Goal: Task Accomplishment & Management: Manage account settings

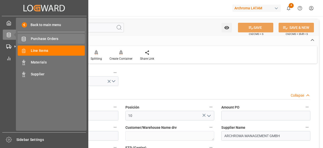
click at [39, 41] on span "Purchase Orders" at bounding box center [58, 38] width 54 height 5
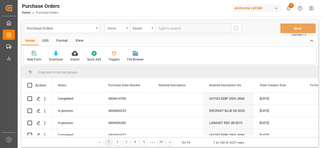
click at [125, 31] on div "Status" at bounding box center [117, 28] width 25 height 10
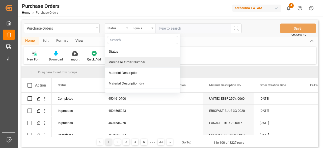
click at [138, 63] on div "Purchase Order Number" at bounding box center [142, 62] width 75 height 11
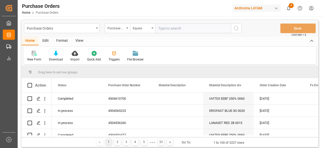
click at [167, 30] on input "text" at bounding box center [193, 28] width 76 height 10
paste input "4504640909"
type input "4504640909"
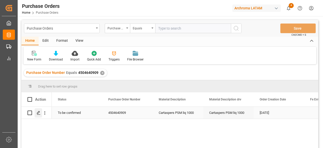
click at [39, 112] on polygon "Press SPACE to select this row." at bounding box center [38, 112] width 3 height 3
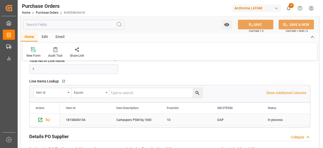
scroll to position [151, 0]
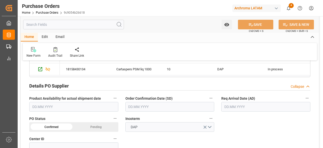
click at [156, 107] on input "text" at bounding box center [169, 107] width 89 height 10
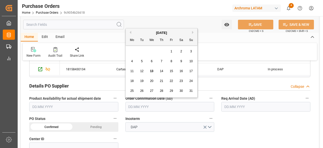
click at [182, 105] on input "text" at bounding box center [169, 107] width 89 height 10
click at [137, 53] on div "28 29 30 31 1 2 3" at bounding box center [161, 51] width 69 height 10
click at [172, 63] on div "8" at bounding box center [171, 61] width 6 height 6
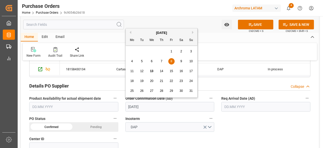
click at [156, 106] on input "08.08.2025" at bounding box center [169, 107] width 89 height 10
click at [192, 52] on div "3" at bounding box center [191, 51] width 6 height 6
type input "[DATE]"
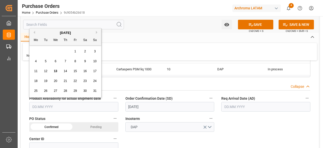
click at [103, 107] on input "text" at bounding box center [73, 107] width 89 height 10
click at [37, 71] on span "11" at bounding box center [35, 71] width 3 height 4
type input "[DATE]"
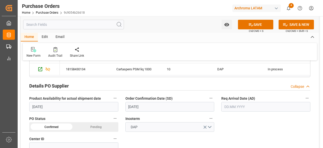
click at [248, 103] on input "text" at bounding box center [265, 107] width 89 height 10
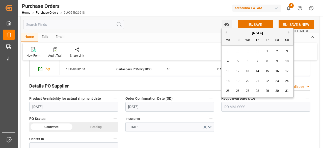
click at [230, 50] on div "28 29 30 31 1 2 3" at bounding box center [257, 51] width 69 height 10
click at [249, 72] on div "13" at bounding box center [247, 71] width 6 height 6
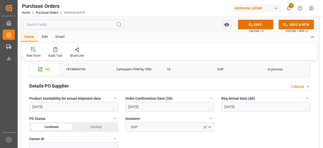
type input "13.08.2025"
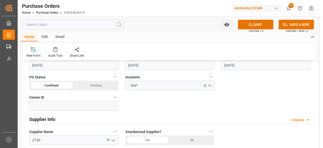
scroll to position [202, 0]
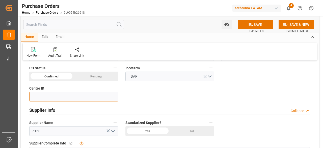
click at [92, 96] on input at bounding box center [73, 97] width 89 height 10
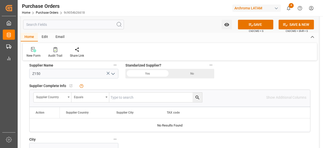
scroll to position [252, 0]
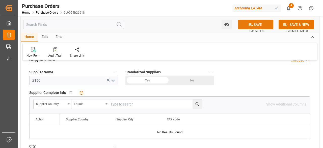
type input "4001"
click at [257, 24] on button "SAVE" at bounding box center [255, 25] width 35 height 10
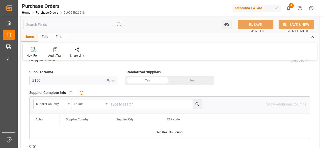
click at [113, 81] on polyline "open menu" at bounding box center [112, 81] width 3 height 2
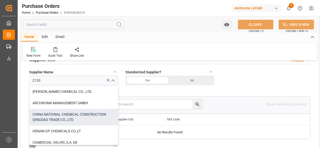
scroll to position [25, 0]
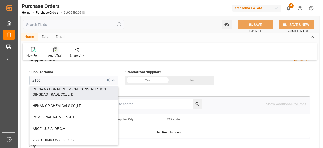
click at [57, 52] on div "Audit Trail" at bounding box center [55, 52] width 22 height 11
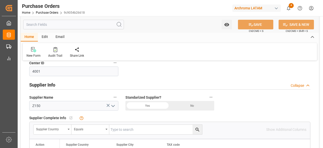
click at [114, 105] on icon "open menu" at bounding box center [113, 106] width 6 height 6
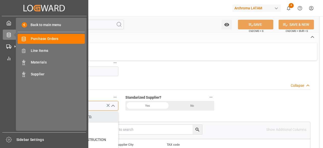
drag, startPoint x: 46, startPoint y: 105, endPoint x: 11, endPoint y: 102, distance: 35.9
click at [11, 102] on div "Created by potrace 1.15, written by Peter Selinger 2001-2017 Created by potrace…" at bounding box center [161, 74] width 323 height 148
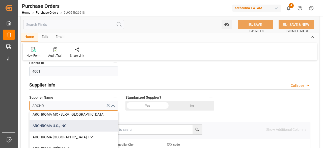
click at [85, 126] on div "ARCHROMA U.S., INC." at bounding box center [74, 125] width 89 height 11
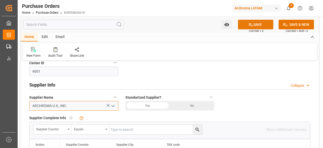
type input "ARCHROMA U.S., INC."
click at [258, 24] on button "SAVE" at bounding box center [255, 25] width 35 height 10
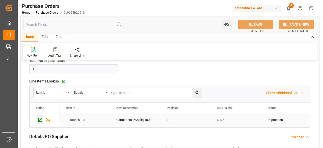
click at [41, 121] on icon "Press SPACE to select this row." at bounding box center [40, 119] width 5 height 5
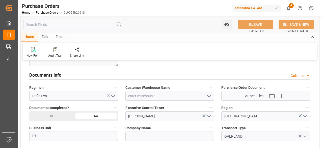
scroll to position [353, 0]
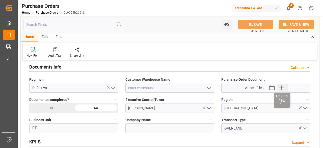
click at [283, 88] on icon "button" at bounding box center [281, 87] width 8 height 8
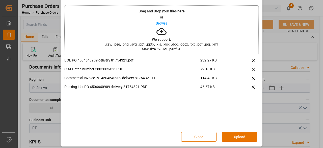
scroll to position [19, 0]
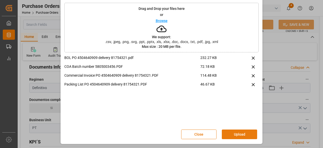
click at [239, 132] on button "Upload" at bounding box center [239, 134] width 35 height 10
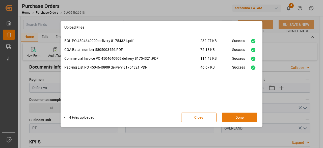
click at [243, 118] on button "Done" at bounding box center [239, 117] width 35 height 10
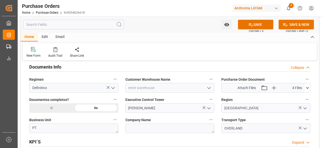
click at [208, 108] on icon "open menu" at bounding box center [209, 108] width 6 height 6
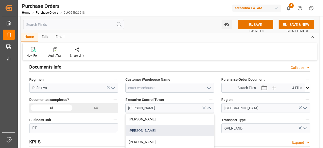
scroll to position [378, 0]
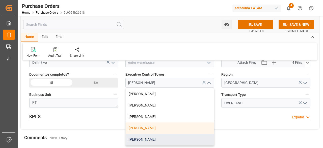
click at [147, 134] on div "Dalia Gutierrez" at bounding box center [170, 138] width 89 height 11
type input "Dalia Gutierrez"
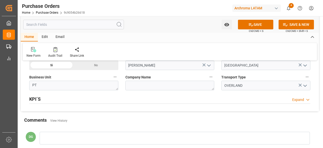
scroll to position [403, 0]
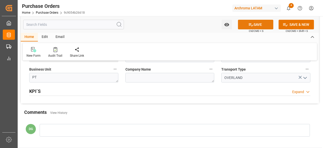
click at [264, 26] on button "SAVE" at bounding box center [255, 25] width 35 height 10
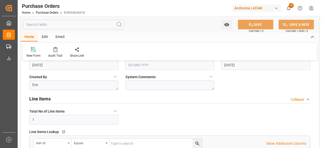
scroll to position [76, 0]
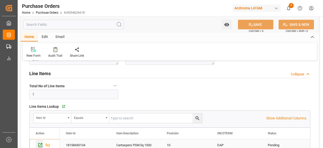
click at [41, 143] on icon "Press SPACE to select this row." at bounding box center [40, 145] width 4 height 4
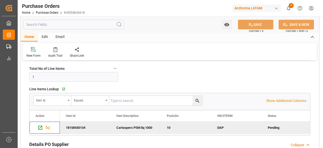
scroll to position [101, 0]
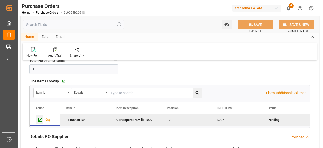
click at [40, 118] on icon "Press SPACE to deselect this row." at bounding box center [40, 119] width 5 height 5
click at [39, 119] on icon "Press SPACE to deselect this row." at bounding box center [40, 119] width 5 height 5
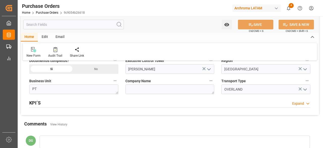
scroll to position [403, 0]
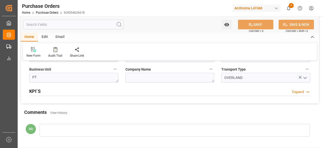
click at [55, 126] on div at bounding box center [175, 130] width 270 height 13
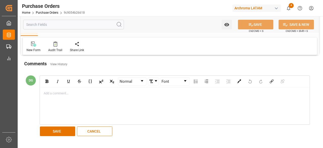
scroll to position [454, 0]
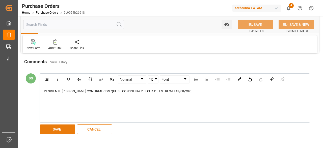
click at [69, 128] on button "SAVE" at bounding box center [57, 129] width 35 height 10
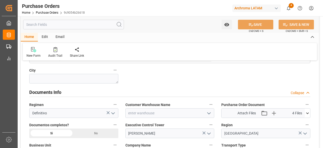
scroll to position [328, 0]
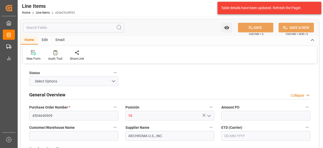
type input "1"
type input "12352400"
type input "10000"
type input "3907999900"
type input "[DATE] 18:33"
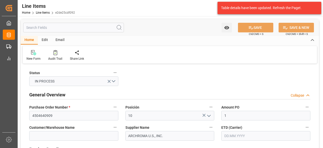
type input "[DATE] 18:51"
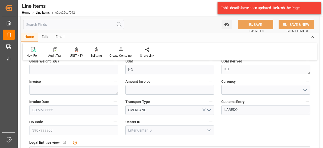
scroll to position [227, 0]
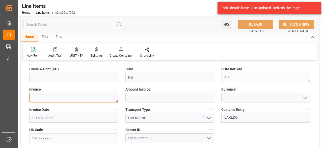
click at [90, 99] on textarea at bounding box center [73, 98] width 89 height 10
paste textarea "9021166285"
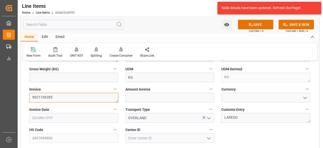
type textarea "9021166285"
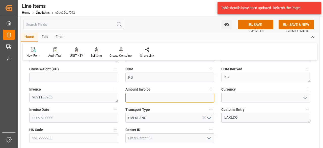
click at [160, 98] on input "text" at bounding box center [169, 98] width 89 height 10
click at [186, 98] on input "text" at bounding box center [169, 98] width 89 height 10
click at [184, 98] on input "text" at bounding box center [169, 98] width 89 height 10
type input "20500"
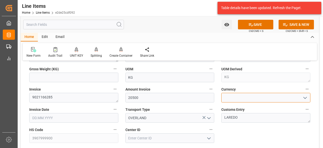
click at [271, 95] on input at bounding box center [265, 98] width 89 height 10
click at [304, 96] on icon "open menu" at bounding box center [305, 98] width 6 height 6
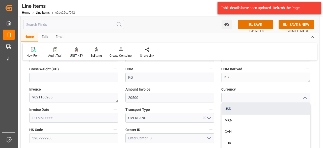
click at [260, 112] on div "USD" at bounding box center [265, 108] width 89 height 11
type input "USD"
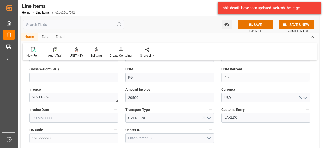
click at [77, 116] on input "text" at bounding box center [73, 118] width 89 height 10
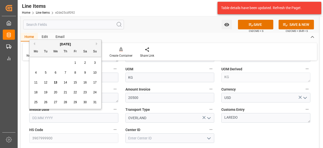
click at [34, 84] on span "11" at bounding box center [35, 82] width 3 height 4
type input "[DATE]"
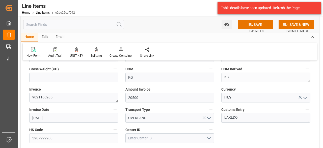
scroll to position [252, 0]
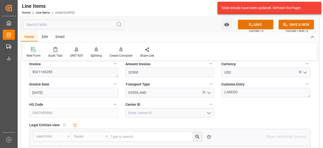
click at [210, 112] on polyline "open menu" at bounding box center [208, 113] width 3 height 2
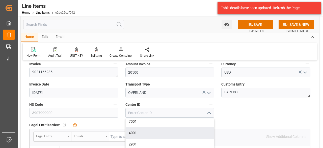
click at [187, 130] on div "4001" at bounding box center [170, 132] width 89 height 11
type input "4001"
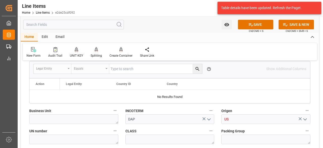
scroll to position [328, 0]
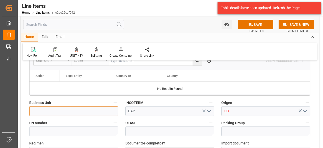
click at [88, 110] on textarea at bounding box center [73, 111] width 89 height 10
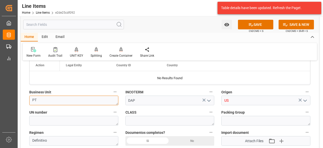
scroll to position [353, 0]
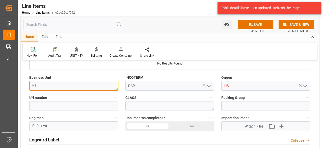
type textarea "PT"
click at [304, 84] on icon "open menu" at bounding box center [305, 86] width 6 height 6
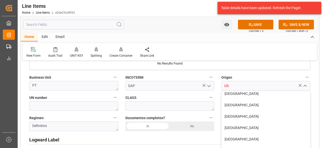
scroll to position [101, 0]
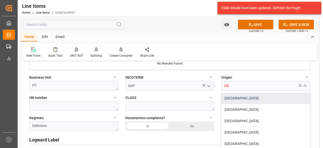
click at [228, 99] on div "[GEOGRAPHIC_DATA]" at bounding box center [265, 97] width 89 height 11
type input "[GEOGRAPHIC_DATA]"
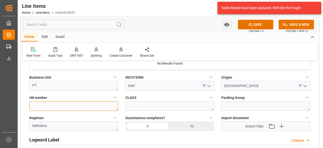
click at [93, 107] on textarea at bounding box center [73, 106] width 89 height 10
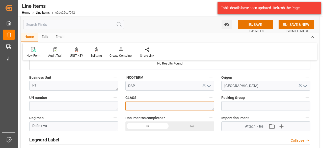
click at [155, 106] on textarea at bounding box center [169, 106] width 89 height 10
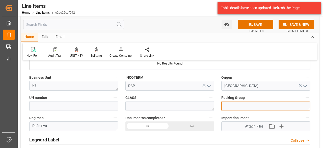
click at [246, 107] on textarea at bounding box center [265, 106] width 89 height 10
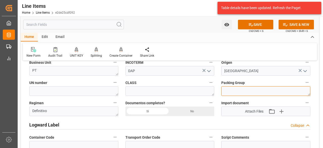
scroll to position [378, 0]
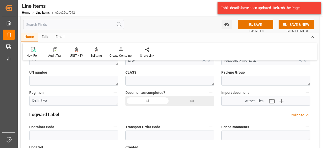
click at [279, 99] on icon "button" at bounding box center [281, 101] width 8 height 8
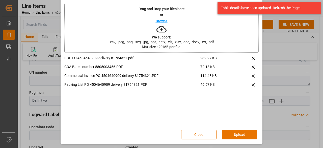
scroll to position [19, 0]
click at [234, 130] on button "Upload" at bounding box center [239, 134] width 35 height 10
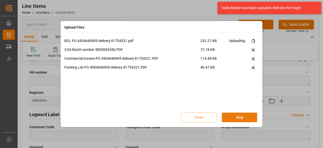
scroll to position [0, 0]
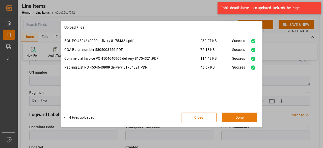
click at [239, 115] on button "Done" at bounding box center [239, 117] width 35 height 10
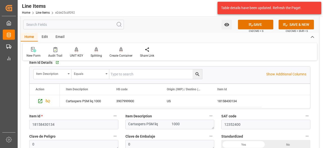
scroll to position [151, 0]
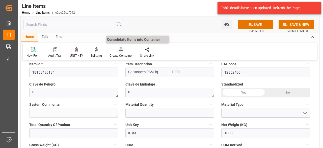
click at [122, 52] on div "Create Container" at bounding box center [121, 52] width 31 height 11
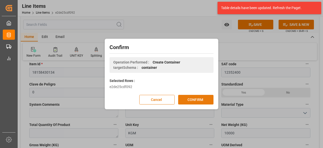
click at [208, 101] on button "CONFIRM" at bounding box center [195, 100] width 35 height 10
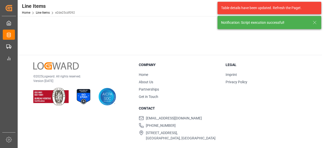
scroll to position [90, 0]
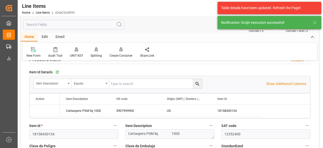
type input "1"
type input "12352400"
type input "10000"
type input "3907999900"
type input "13.08.2025 18:38"
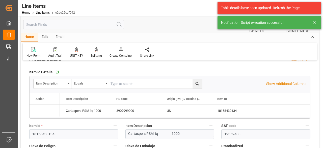
type input "[DATE] 18:51"
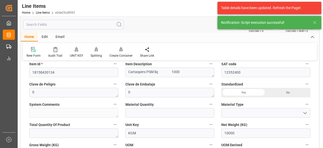
scroll to position [227, 0]
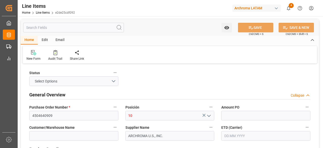
type input "1"
type input "12352400"
type input "10000"
type input "3907999900"
type input "13.08.2025 18:38"
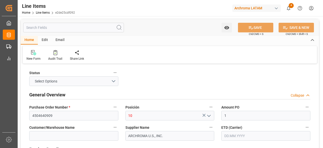
type input "[DATE] 18:51"
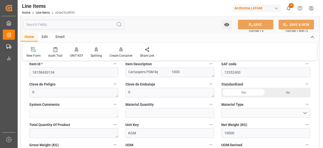
scroll to position [177, 0]
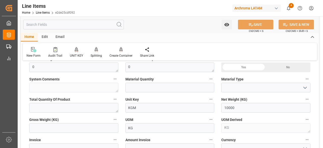
click at [304, 86] on icon "open menu" at bounding box center [305, 87] width 6 height 6
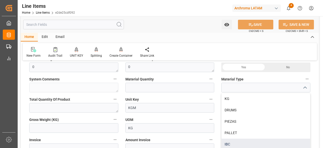
click at [234, 139] on div "IBC" at bounding box center [265, 143] width 89 height 11
type input "IBC"
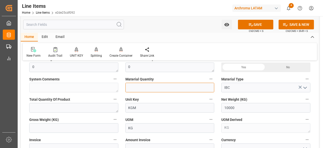
click at [181, 87] on input "text" at bounding box center [169, 87] width 89 height 10
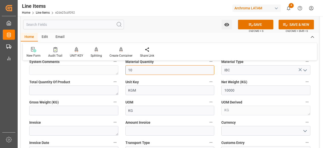
scroll to position [202, 0]
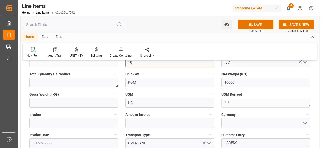
type input "10"
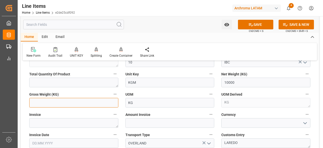
click at [82, 103] on input "text" at bounding box center [73, 103] width 89 height 10
type input "10000"
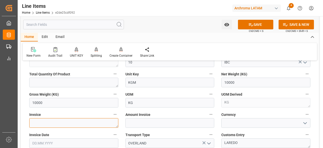
click at [92, 125] on textarea at bounding box center [73, 123] width 89 height 10
paste textarea "9021166285"
type textarea "9021166285"
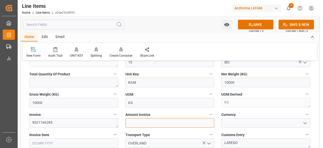
click at [149, 122] on input "text" at bounding box center [169, 123] width 89 height 10
type input "20500"
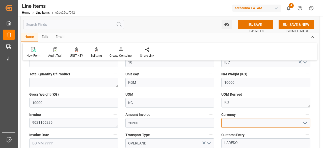
click at [264, 123] on input at bounding box center [265, 123] width 89 height 10
click at [303, 123] on icon "open menu" at bounding box center [305, 123] width 6 height 6
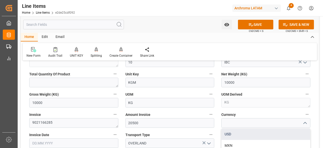
click at [241, 133] on div "USD" at bounding box center [265, 133] width 89 height 11
type input "USD"
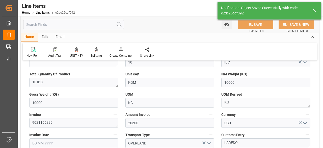
type textarea "10 IBC"
type input "13.08.2025 18:39"
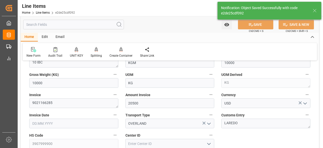
scroll to position [252, 0]
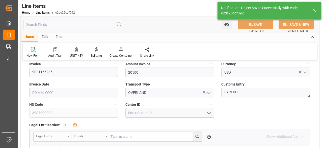
click at [60, 91] on input "text" at bounding box center [73, 92] width 89 height 10
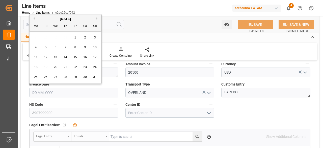
click at [36, 58] on span "11" at bounding box center [35, 57] width 3 height 4
type input "[DATE]"
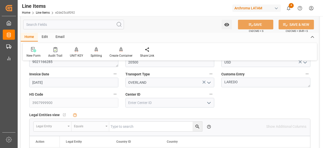
scroll to position [277, 0]
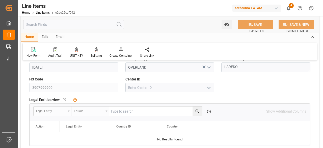
type input "13.08.2025 18:40"
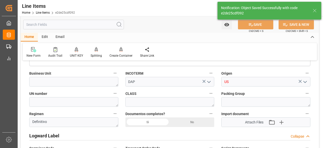
scroll to position [328, 0]
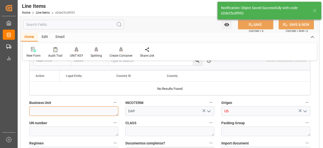
click at [67, 110] on textarea at bounding box center [73, 111] width 89 height 10
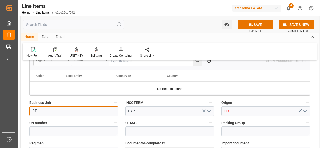
type textarea "PT"
click at [306, 109] on icon "open menu" at bounding box center [305, 111] width 6 height 6
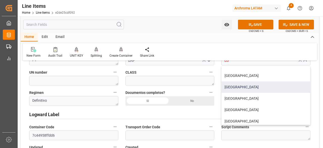
scroll to position [76, 0]
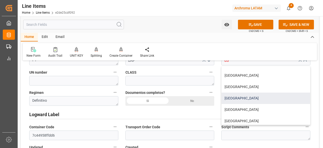
click at [242, 98] on div "[GEOGRAPHIC_DATA]" at bounding box center [265, 97] width 89 height 11
type input "[GEOGRAPHIC_DATA]"
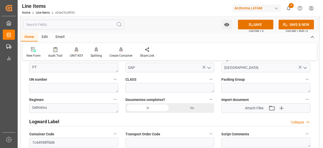
scroll to position [378, 0]
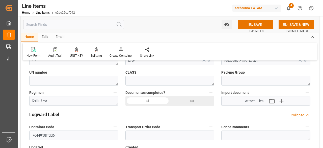
click at [278, 99] on icon "button" at bounding box center [281, 101] width 8 height 8
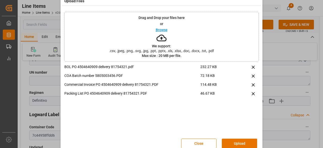
scroll to position [19, 0]
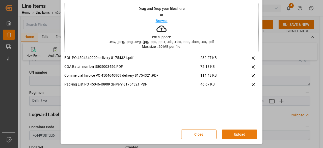
click at [240, 133] on button "Upload" at bounding box center [239, 134] width 35 height 10
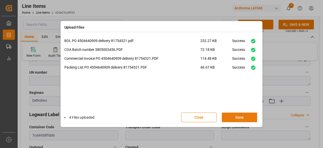
click at [239, 115] on button "Done" at bounding box center [239, 117] width 35 height 10
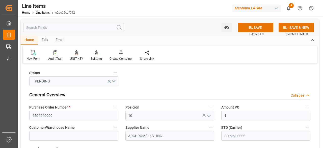
click at [244, 135] on input "text" at bounding box center [265, 136] width 89 height 10
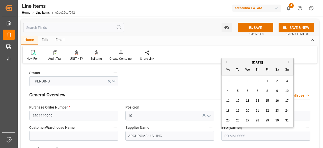
click at [247, 100] on span "13" at bounding box center [247, 101] width 3 height 4
type input "13.08.2025"
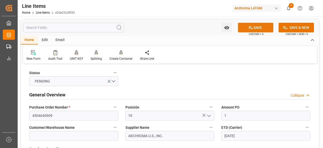
click at [251, 27] on icon at bounding box center [250, 27] width 5 height 5
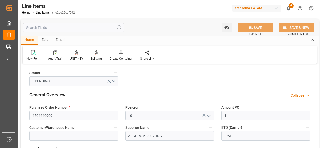
type input "13.08.2025 18:41"
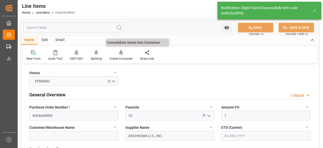
click at [121, 57] on div "Create Container" at bounding box center [120, 58] width 23 height 5
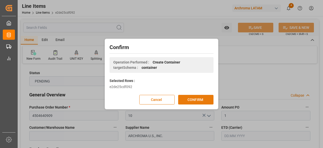
click at [204, 99] on button "CONFIRM" at bounding box center [195, 100] width 35 height 10
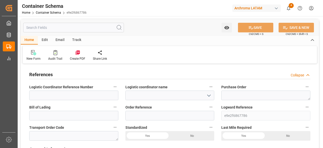
type input "0"
type input "1"
type input "10"
type input "10000"
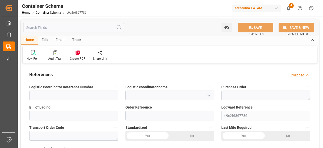
type input "10000"
type input "0"
type input "[DATE]"
type input "13.08.2025 18:41"
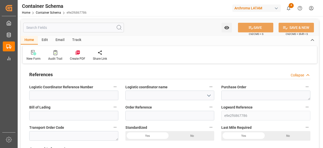
type input "[DATE]"
click at [209, 96] on icon "open menu" at bounding box center [209, 95] width 6 height 6
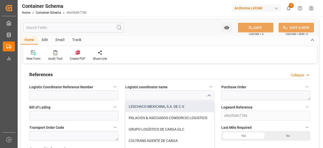
click at [167, 105] on div "LESCHACO MEXICANA, S.A. DE C.V." at bounding box center [170, 106] width 89 height 11
type input "LESCHACO MEXICANA, S.A. DE C.V."
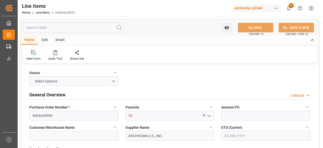
type input "1"
type input "12352400"
type input "10"
type input "10000"
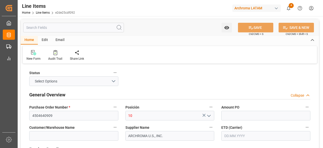
type input "20500"
type input "3907999900"
type input "[DATE]"
type input "[DATE] 18:42"
type input "[DATE] 18:51"
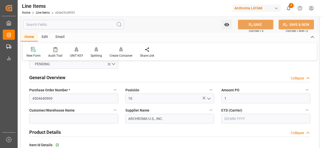
scroll to position [25, 0]
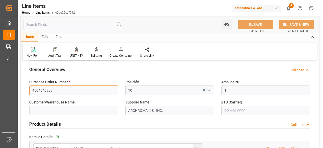
click at [50, 90] on input "4504640909" at bounding box center [73, 90] width 89 height 10
click at [49, 90] on input "4504640909" at bounding box center [73, 90] width 89 height 10
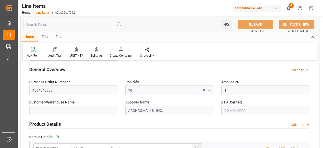
click at [41, 14] on link "Line Items" at bounding box center [43, 13] width 14 height 4
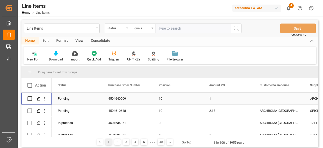
click at [30, 99] on input "Press Space to toggle row selection (unchecked)" at bounding box center [29, 98] width 5 height 5
checkbox input "true"
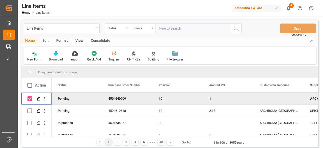
click at [99, 39] on div "Consolidate" at bounding box center [100, 41] width 27 height 9
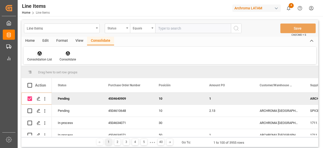
click at [41, 56] on div "Consolidation List" at bounding box center [39, 55] width 32 height 11
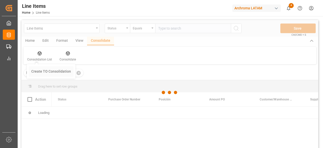
click at [57, 73] on div "Line Items Status Equals Save Ctrl/CMD + S Home Edit Format View Consolidate Co…" at bounding box center [169, 90] width 297 height 141
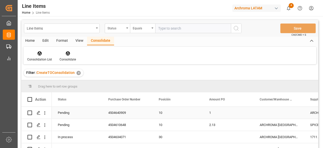
click at [31, 111] on input "Press Space to toggle row selection (unchecked)" at bounding box center [29, 112] width 5 height 5
checkbox input "true"
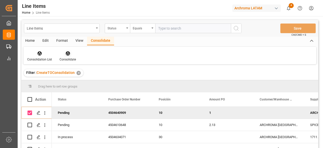
click at [67, 52] on icon at bounding box center [67, 53] width 5 height 5
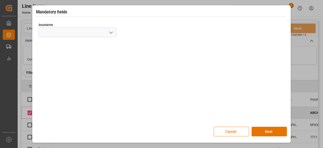
click at [112, 35] on icon "open menu" at bounding box center [111, 33] width 6 height 6
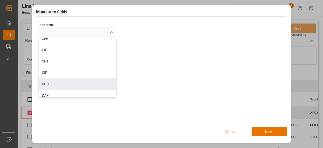
scroll to position [66, 0]
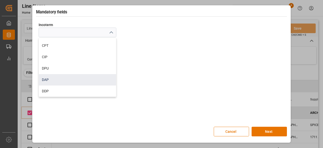
click at [61, 77] on div "DAP" at bounding box center [77, 79] width 77 height 11
type input "DAP"
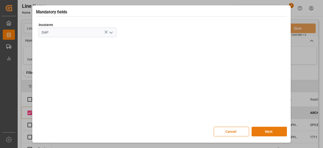
click at [269, 129] on button "Next" at bounding box center [268, 131] width 35 height 10
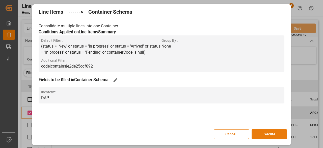
click at [271, 132] on button "Execute" at bounding box center [268, 134] width 35 height 10
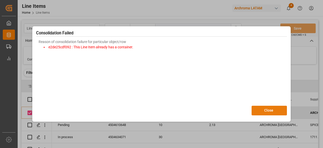
click at [275, 111] on button "Close" at bounding box center [268, 110] width 35 height 10
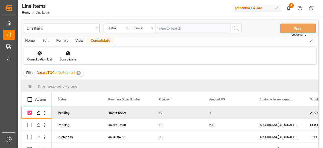
click at [27, 113] on input "Press Space to toggle row selection (checked)" at bounding box center [29, 112] width 5 height 5
checkbox input "false"
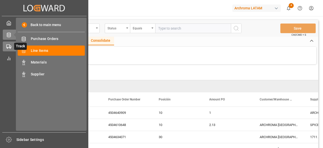
click at [9, 46] on icon at bounding box center [8, 46] width 5 height 5
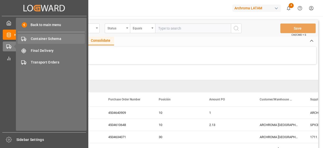
click at [47, 43] on div "Container Schema Container Schema" at bounding box center [51, 39] width 67 height 10
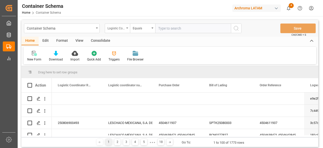
click at [123, 27] on div "Logistic Coordinator Reference Number" at bounding box center [115, 28] width 17 height 6
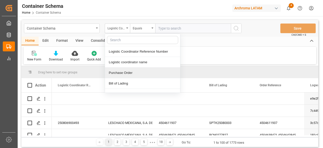
click at [136, 74] on div "Purchase Order" at bounding box center [142, 72] width 75 height 11
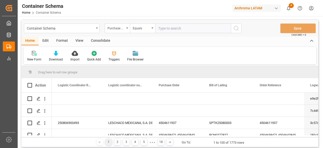
click at [174, 28] on input "text" at bounding box center [193, 28] width 76 height 10
paste input "4504640909"
type input "4504640909"
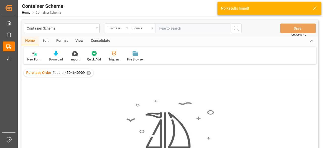
click at [90, 75] on div "Purchase Order Equals 4504640909 ✕" at bounding box center [59, 73] width 70 height 8
click at [89, 73] on div "✕" at bounding box center [88, 73] width 4 height 4
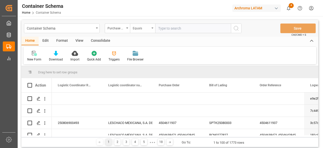
click at [152, 28] on div "Equals" at bounding box center [142, 28] width 25 height 10
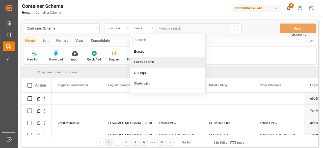
click at [154, 64] on div "Fuzzy search" at bounding box center [167, 62] width 75 height 11
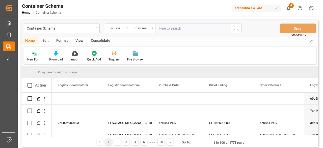
paste input "4504640909"
type input "4504640909"
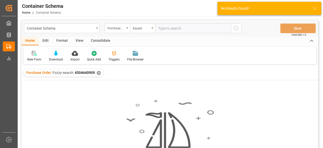
click at [97, 73] on div "✕" at bounding box center [99, 73] width 4 height 4
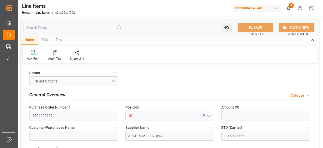
type input "1"
type input "12352400"
type input "10"
type input "10000"
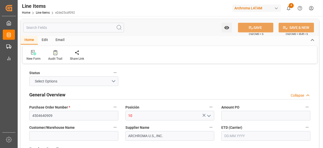
type input "20500"
type input "3907999900"
type input "[DATE]"
type input "[DATE] 18:42"
type input "[DATE] 18:51"
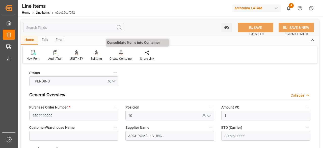
click at [120, 54] on icon at bounding box center [121, 52] width 4 height 4
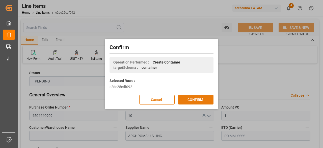
click at [201, 103] on button "CONFIRM" at bounding box center [195, 100] width 35 height 10
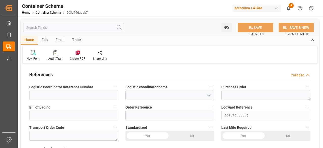
type input "0"
type input "1"
type input "10"
type input "10000"
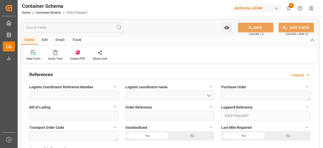
type input "10000"
type input "0"
type input "13.08.2025"
type input "13.08.2025 18:44"
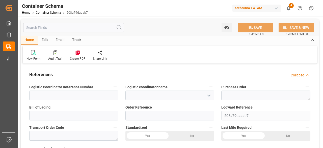
type input "13.08.2025"
click at [246, 98] on textarea at bounding box center [265, 95] width 89 height 10
paste textarea "4504640909"
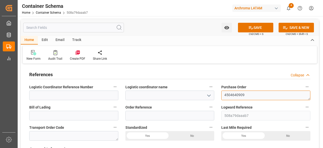
type textarea "4504640909"
click at [207, 95] on icon "open menu" at bounding box center [209, 95] width 6 height 6
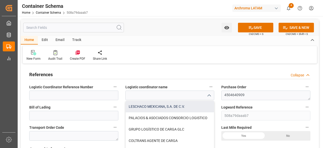
click at [164, 108] on div "LESCHACO MEXICANA, S.A. DE C.V." at bounding box center [170, 106] width 89 height 11
type input "LESCHACO MEXICANA, S.A. DE C.V."
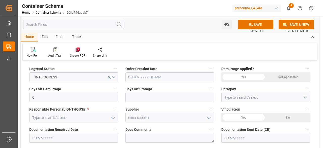
scroll to position [101, 0]
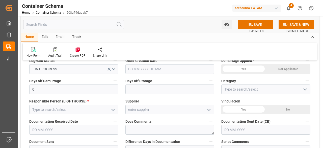
click at [114, 110] on icon "open menu" at bounding box center [113, 109] width 6 height 6
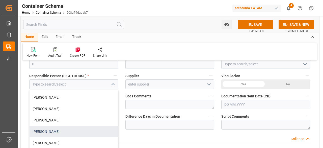
scroll to position [151, 0]
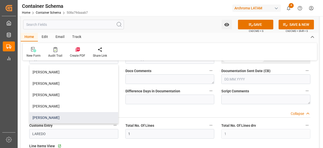
click at [65, 118] on div "Dalia Gutierrez" at bounding box center [74, 117] width 89 height 11
type input "Dalia Gutierrez"
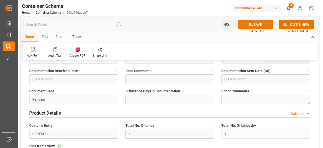
click at [256, 25] on button "SAVE" at bounding box center [255, 25] width 35 height 10
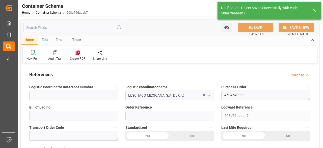
scroll to position [0, 0]
click at [73, 117] on input at bounding box center [73, 115] width 89 height 10
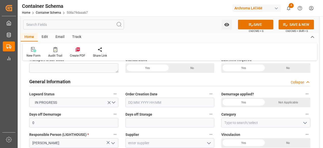
scroll to position [76, 0]
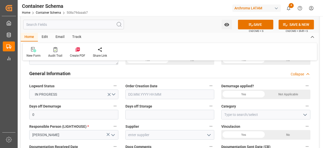
type input "ARCH-3367"
click at [157, 94] on input "text" at bounding box center [169, 94] width 89 height 10
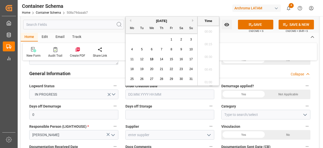
scroll to position [619, 0]
click at [135, 36] on div "28 29 30 31 1 2 3" at bounding box center [161, 40] width 69 height 10
click at [152, 58] on span "13" at bounding box center [151, 59] width 3 height 4
type input "13.08.2025 00:00"
click at [214, 65] on div "Not Applicable" at bounding box center [192, 60] width 44 height 10
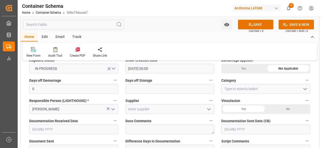
scroll to position [126, 0]
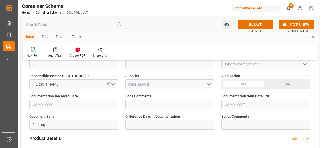
click at [210, 84] on polyline "open menu" at bounding box center [208, 84] width 3 height 2
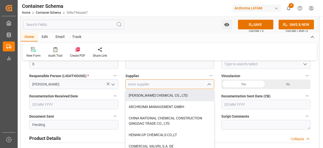
click at [149, 85] on input at bounding box center [169, 84] width 89 height 10
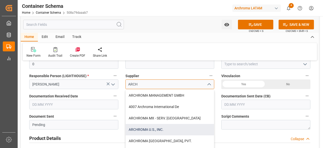
click at [164, 125] on div "ARCHROMA U.S., INC." at bounding box center [170, 129] width 89 height 11
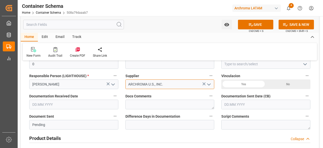
type input "ARCHROMA U.S., INC."
click at [214, 14] on div "No" at bounding box center [192, 10] width 44 height 10
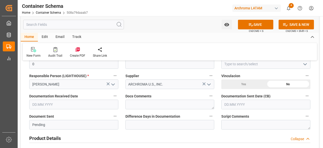
click at [80, 106] on input "text" at bounding box center [73, 104] width 89 height 10
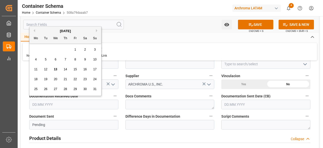
drag, startPoint x: 37, startPoint y: 47, endPoint x: 38, endPoint y: 52, distance: 5.1
click at [37, 47] on div "28 29 30 31 1 2 3" at bounding box center [65, 50] width 69 height 10
click at [38, 69] on div "11" at bounding box center [36, 69] width 6 height 6
type input "11.08.2025"
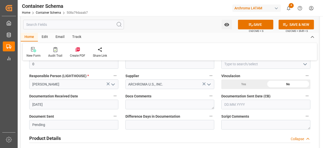
click at [262, 103] on input "text" at bounding box center [265, 104] width 89 height 10
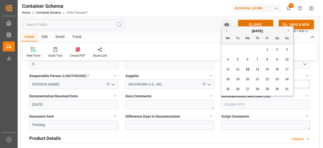
click at [229, 45] on div "28 29 30 31 1 2 3" at bounding box center [257, 50] width 69 height 10
click at [247, 68] on span "13" at bounding box center [247, 69] width 3 height 4
type input "13.08.2025"
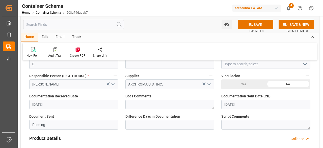
scroll to position [151, 0]
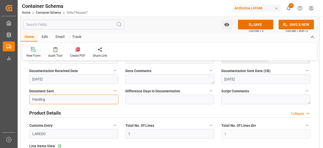
click at [82, 100] on input "Pending" at bounding box center [73, 99] width 89 height 10
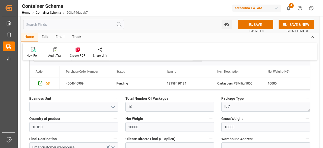
scroll to position [277, 0]
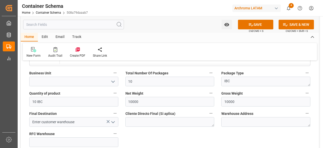
click at [111, 81] on icon "open menu" at bounding box center [113, 81] width 6 height 6
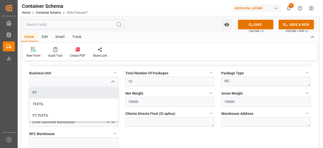
click at [61, 92] on div "PT" at bounding box center [74, 92] width 89 height 11
type input "PT"
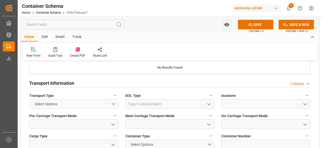
scroll to position [429, 0]
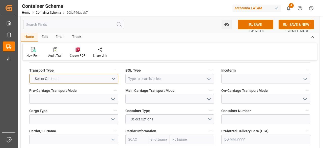
click at [114, 77] on button "Select Options" at bounding box center [73, 79] width 89 height 10
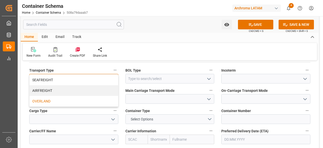
drag, startPoint x: 47, startPoint y: 98, endPoint x: 64, endPoint y: 99, distance: 16.4
click at [47, 99] on div "OVERLAND" at bounding box center [74, 101] width 89 height 11
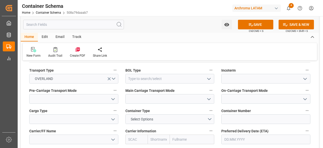
click at [209, 78] on polyline "open menu" at bounding box center [208, 79] width 3 height 2
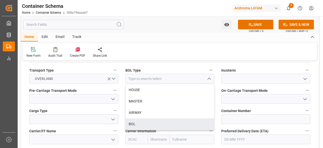
click at [134, 120] on div "BOL" at bounding box center [170, 123] width 89 height 11
type input "BOL"
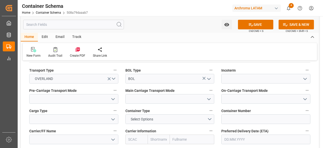
click at [307, 78] on icon "open menu" at bounding box center [305, 79] width 6 height 6
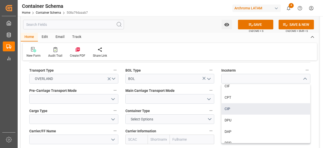
scroll to position [66, 0]
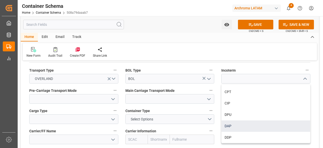
click at [238, 122] on div "DAP" at bounding box center [265, 125] width 89 height 11
type input "DAP"
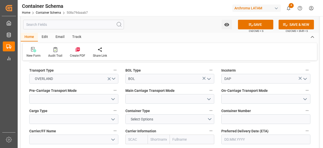
click at [112, 99] on icon "open menu" at bounding box center [113, 99] width 6 height 6
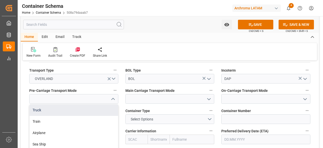
click at [82, 110] on div "Truck" at bounding box center [74, 109] width 89 height 11
type input "Truck"
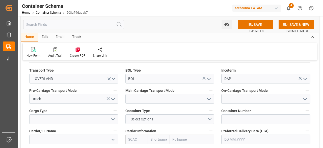
click at [208, 98] on icon "open menu" at bounding box center [209, 99] width 6 height 6
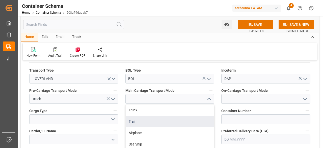
click at [151, 121] on div "Train" at bounding box center [170, 120] width 89 height 11
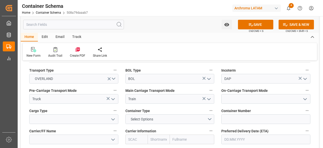
click at [210, 97] on icon "open menu" at bounding box center [209, 99] width 6 height 6
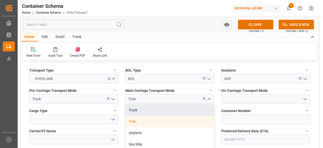
click at [149, 106] on div "Truck" at bounding box center [170, 109] width 89 height 11
type input "Truck"
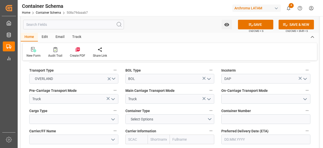
click at [306, 98] on polyline "open menu" at bounding box center [304, 99] width 3 height 2
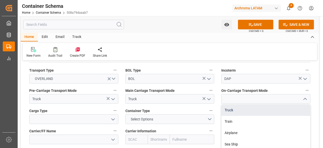
click at [240, 108] on div "Truck" at bounding box center [265, 109] width 89 height 11
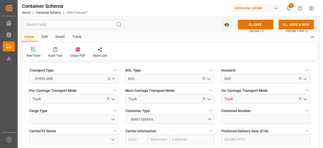
type input "Truck"
click at [115, 118] on icon "open menu" at bounding box center [113, 119] width 6 height 6
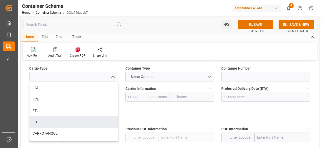
scroll to position [479, 0]
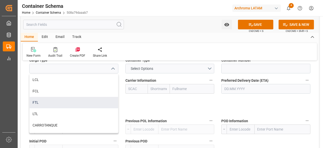
click at [64, 99] on div "FTL" at bounding box center [74, 102] width 89 height 11
type input "FTL"
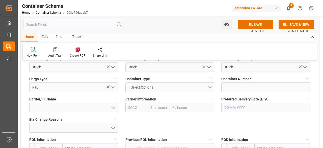
scroll to position [454, 0]
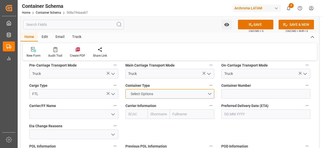
click at [208, 92] on button "Select Options" at bounding box center [169, 94] width 89 height 10
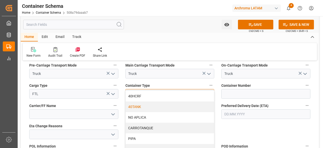
scroll to position [68, 0]
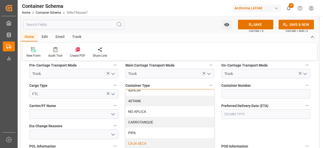
click at [148, 141] on div "CAJA SECA" at bounding box center [170, 143] width 89 height 11
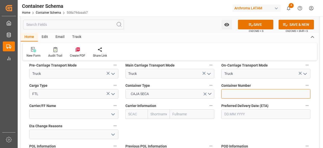
click at [250, 95] on input at bounding box center [265, 94] width 89 height 10
type input "PNT"
click at [189, 113] on input "text" at bounding box center [192, 114] width 44 height 10
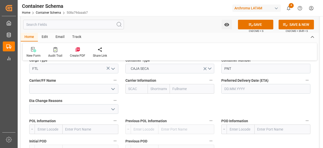
scroll to position [504, 0]
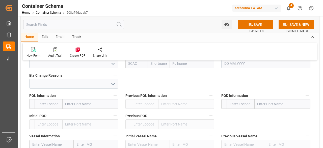
click at [95, 103] on input "text" at bounding box center [91, 104] width 56 height 10
type input "laredo"
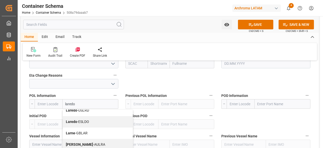
scroll to position [76, 0]
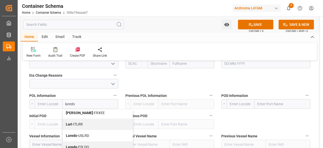
click at [84, 134] on span "Laredo - USLRD" at bounding box center [77, 135] width 23 height 4
type input "USLRD"
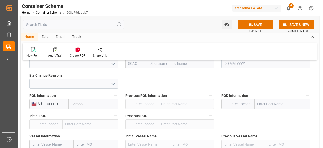
type input "Laredo"
click at [271, 104] on input "text" at bounding box center [282, 104] width 56 height 10
type input "nuevo lar"
click at [285, 113] on span "Nuevo Laredo - MXNLD" at bounding box center [276, 115] width 36 height 4
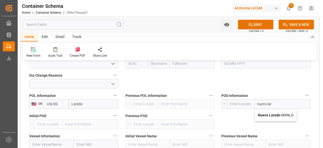
type input "MXNLD"
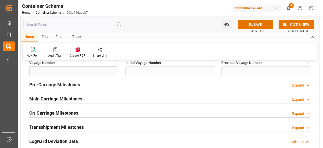
scroll to position [605, 0]
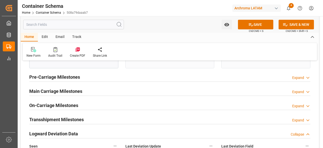
type input "Nuevo Laredo"
click at [96, 90] on div "Main Carriage Milestones Expand" at bounding box center [169, 91] width 281 height 10
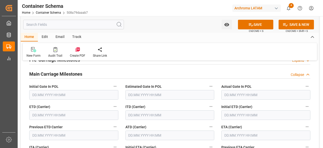
scroll to position [630, 0]
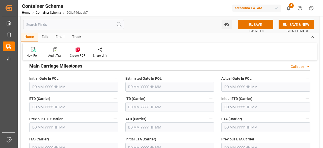
click at [51, 104] on input "text" at bounding box center [73, 107] width 89 height 10
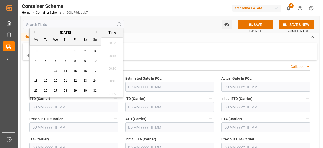
scroll to position [619, 0]
click at [36, 71] on span "11" at bounding box center [35, 71] width 3 height 4
type input "11.08.2025 00:00"
click at [230, 124] on input "text" at bounding box center [265, 127] width 89 height 10
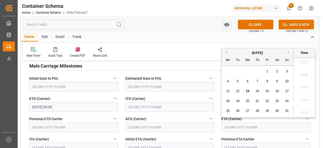
click at [249, 90] on div "13" at bounding box center [247, 91] width 6 height 6
type input "13.08.2025 00:00"
click at [158, 127] on input "text" at bounding box center [169, 127] width 89 height 10
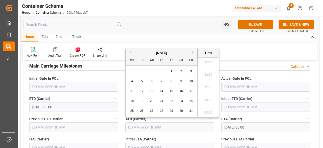
click at [152, 91] on span "13" at bounding box center [151, 91] width 3 height 4
type input "13.08.2025 00:00"
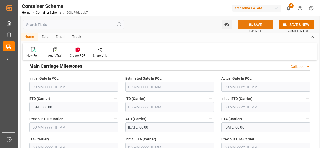
click at [260, 22] on button "SAVE" at bounding box center [255, 25] width 35 height 10
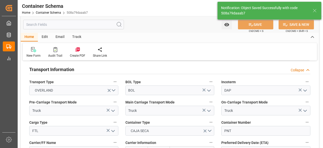
type input "Document Sent"
type input "MXNLD"
type input "Nuevo Laredo"
type textarea "pod"
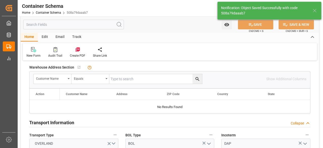
type input "13.08.2025"
type input "13.08.2025 18:48"
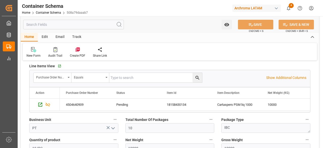
scroll to position [227, 0]
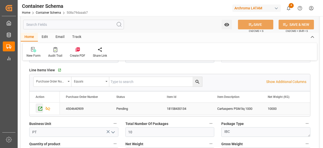
click at [39, 110] on icon "Press SPACE to select this row." at bounding box center [40, 108] width 5 height 5
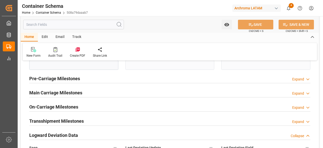
scroll to position [605, 0]
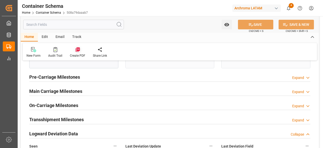
click at [75, 50] on icon at bounding box center [77, 49] width 4 height 4
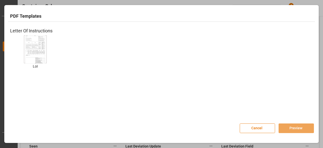
click at [34, 48] on img at bounding box center [35, 49] width 20 height 28
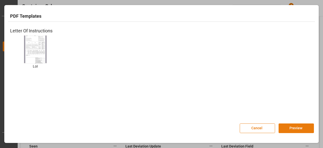
click at [292, 125] on button "Preview" at bounding box center [295, 128] width 35 height 10
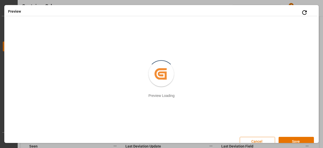
click at [267, 138] on button "Cancel" at bounding box center [257, 141] width 35 height 10
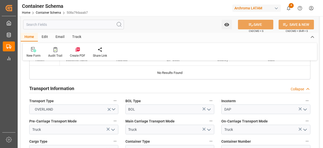
scroll to position [227, 0]
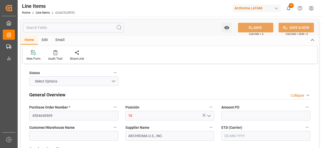
type input "1"
type input "12352400"
type input "10"
type input "10000"
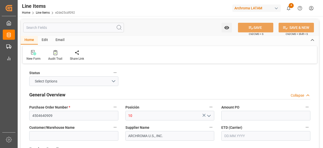
type input "20500"
type input "3907999900"
type input "[DATE]"
type input "[DATE] 18:48"
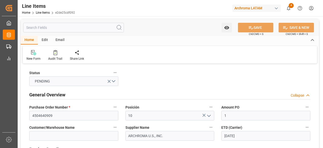
type input "[DATE] 18:51"
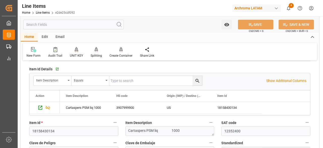
scroll to position [101, 0]
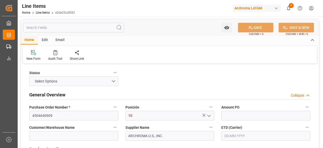
type input "1"
type input "12352400"
type input "10"
type input "10000"
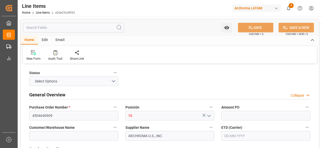
type input "20500"
type input "3907999900"
type input "11.08.2025"
type input "13.08.2025 18:48"
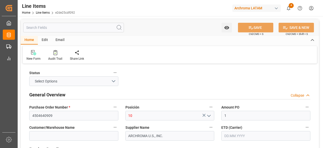
type input "09.07.2025 18:51"
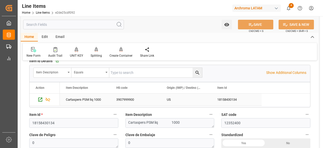
scroll to position [126, 0]
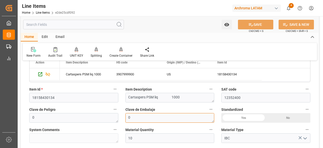
click at [158, 116] on textarea "0" at bounding box center [169, 118] width 89 height 10
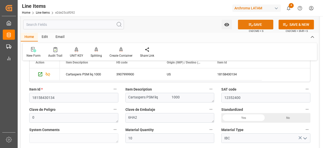
click at [248, 21] on button "SAVE" at bounding box center [255, 25] width 35 height 10
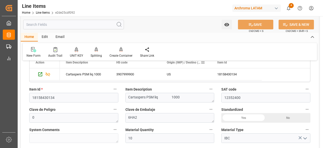
type textarea "0"
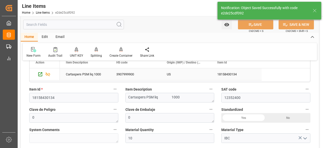
type input "13.08.2025 18:52"
click at [39, 74] on icon "Press SPACE to select this row." at bounding box center [40, 73] width 5 height 5
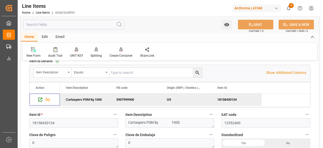
scroll to position [0, 0]
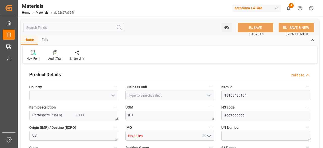
type input "12352400"
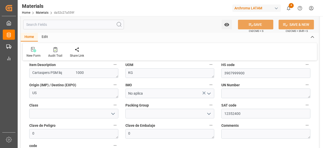
scroll to position [50, 0]
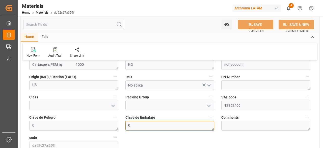
drag, startPoint x: 150, startPoint y: 127, endPoint x: 123, endPoint y: 125, distance: 27.0
click at [123, 125] on div "Clave de Embalaje 0" at bounding box center [170, 122] width 96 height 20
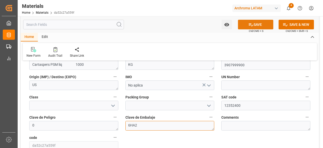
type textarea "6HA2"
click at [248, 23] on icon at bounding box center [250, 24] width 5 height 5
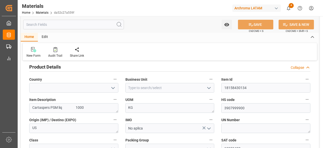
scroll to position [0, 0]
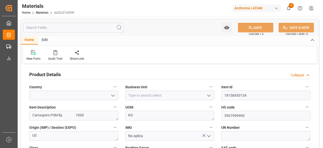
click at [111, 96] on icon "open menu" at bounding box center [113, 95] width 6 height 6
